Goal: Task Accomplishment & Management: Manage account settings

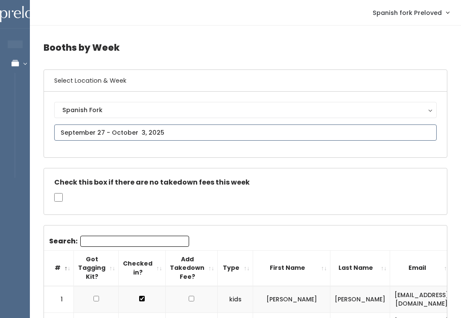
click at [191, 131] on input "text" at bounding box center [245, 133] width 383 height 16
type input "October 4 to October 10"
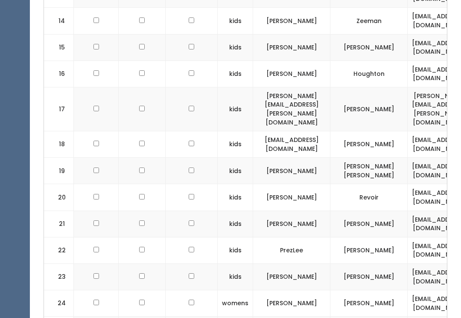
scroll to position [732, 0]
click at [93, 221] on input "checkbox" at bounding box center [96, 224] width 6 height 6
checkbox input "true"
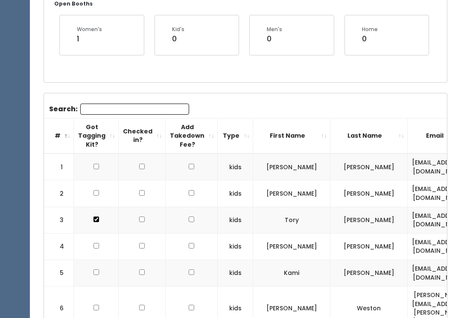
scroll to position [73, 0]
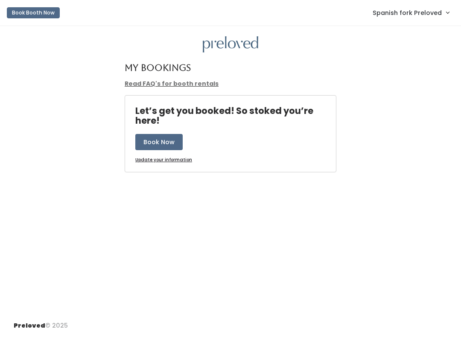
click at [438, 1] on nav "Book Booth Now Spanish fork Preloved Admin Home My bookings Account settings Lo…" at bounding box center [230, 13] width 461 height 26
click at [431, 14] on span "Spanish fork Preloved" at bounding box center [407, 12] width 69 height 9
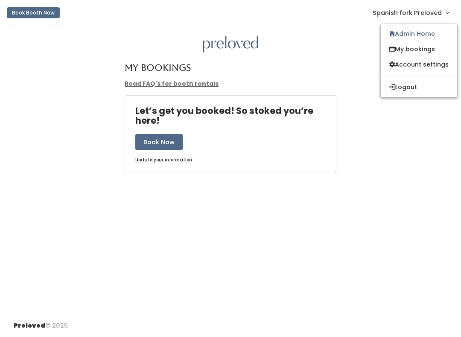
click at [430, 38] on link "Admin Home" at bounding box center [419, 33] width 76 height 15
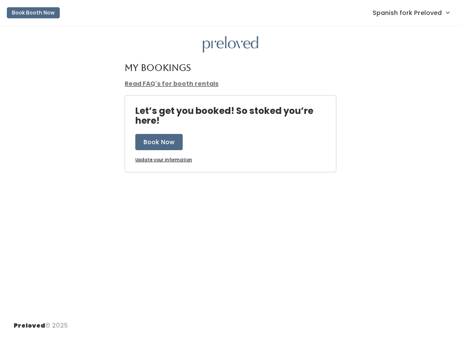
click at [426, 18] on link "Spanish fork Preloved" at bounding box center [410, 12] width 93 height 18
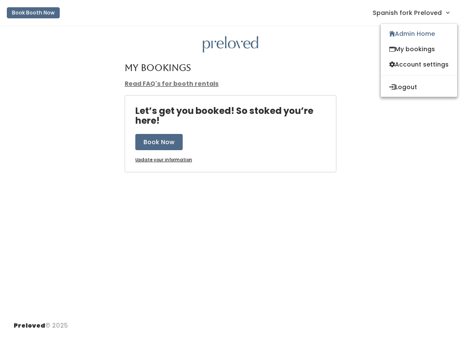
click at [425, 36] on link "Admin Home" at bounding box center [419, 33] width 76 height 15
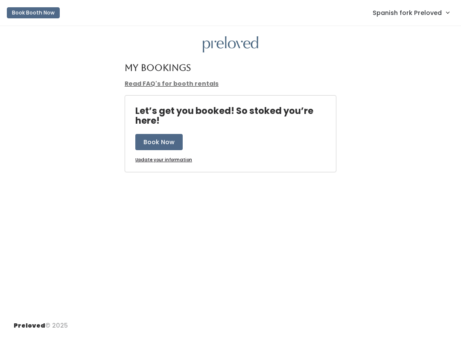
click at [426, 14] on span "Spanish fork Preloved" at bounding box center [407, 12] width 69 height 9
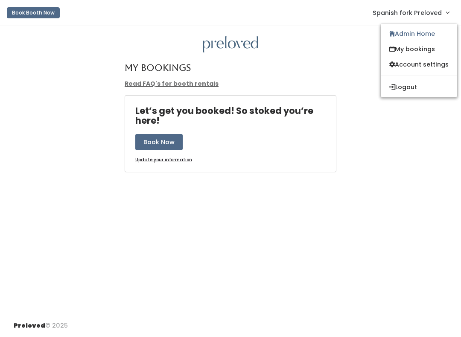
click at [426, 33] on link "Admin Home" at bounding box center [419, 33] width 76 height 15
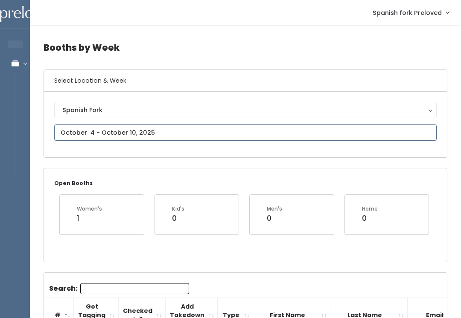
click at [135, 127] on input "text" at bounding box center [245, 133] width 383 height 16
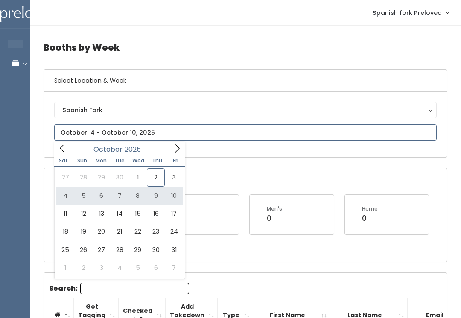
type input "October 4 to October 10"
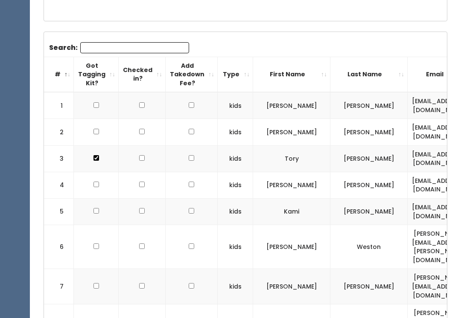
scroll to position [242, 0]
click at [309, 70] on th "First Name" at bounding box center [291, 73] width 77 height 35
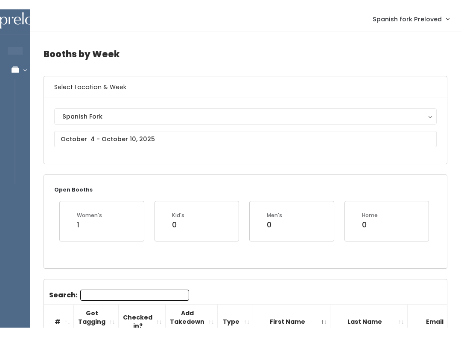
scroll to position [0, 0]
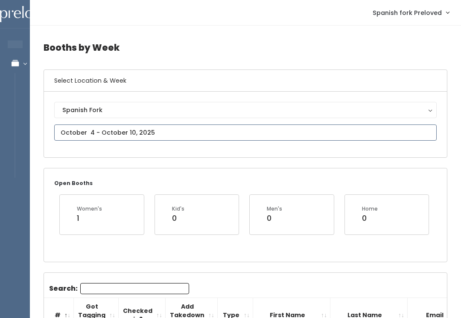
click at [140, 133] on input "text" at bounding box center [245, 133] width 383 height 16
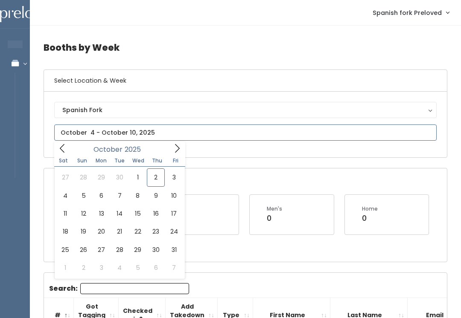
type input "October 4 to October 10"
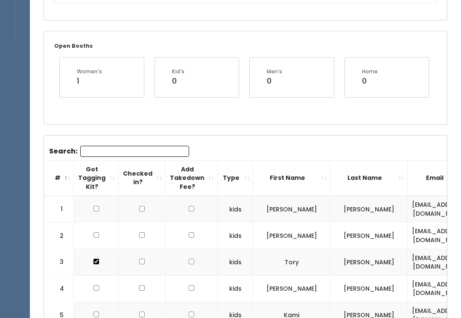
scroll to position [169, 0]
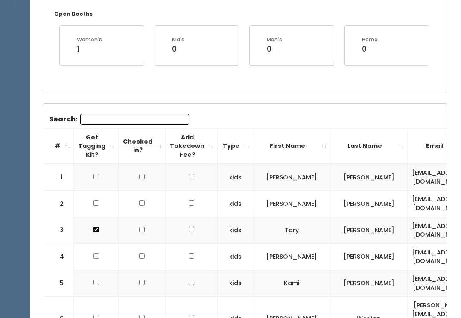
click at [315, 144] on th "First Name" at bounding box center [291, 146] width 77 height 35
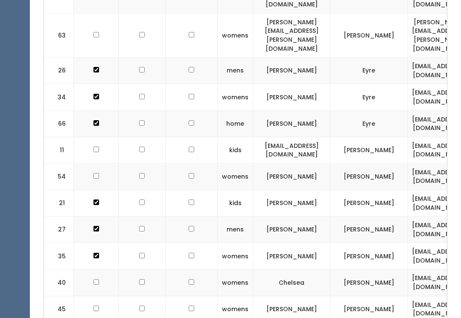
scroll to position [592, 0]
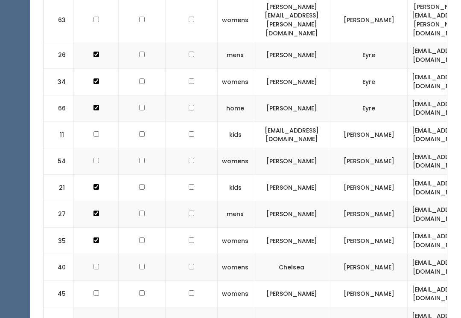
click at [98, 158] on input "checkbox" at bounding box center [96, 161] width 6 height 6
checkbox input "true"
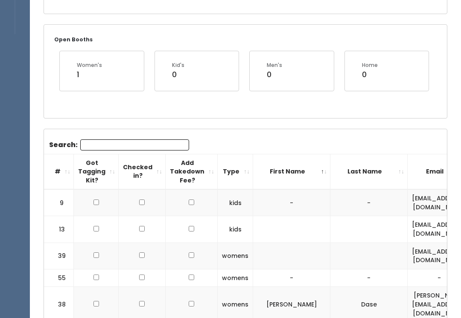
scroll to position [89, 0]
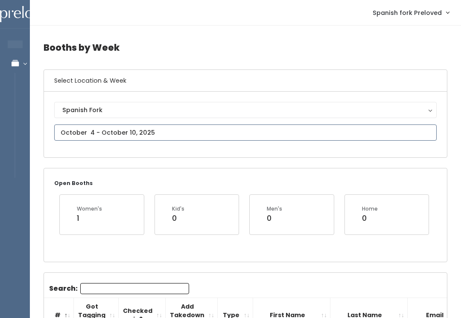
click at [130, 133] on input "text" at bounding box center [245, 133] width 383 height 16
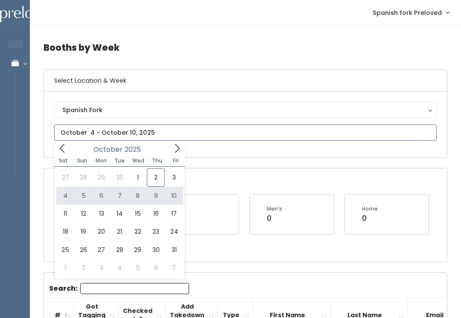
type input "October 4 to October 10"
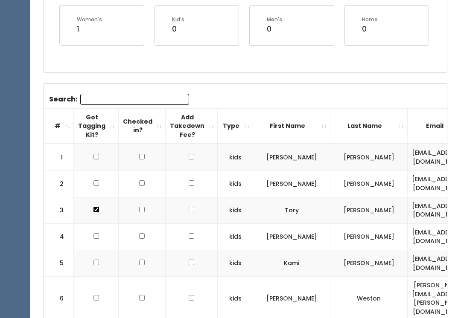
click at [305, 125] on th "First Name" at bounding box center [291, 126] width 77 height 35
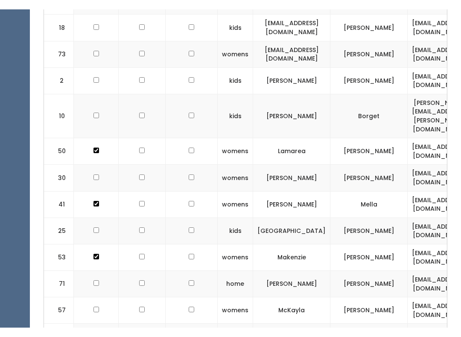
scroll to position [1232, 0]
